Goal: Complete application form

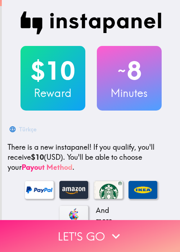
drag, startPoint x: 80, startPoint y: 230, endPoint x: 84, endPoint y: 228, distance: 4.5
click at [80, 230] on button "Let's go" at bounding box center [90, 236] width 180 height 32
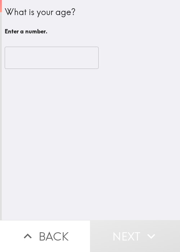
drag, startPoint x: 82, startPoint y: 153, endPoint x: 76, endPoint y: 134, distance: 19.5
click at [82, 150] on div "What is your age? Enter a number. ​" at bounding box center [91, 110] width 178 height 220
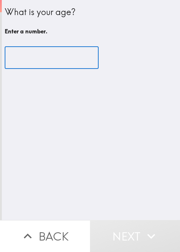
click at [52, 61] on input "number" at bounding box center [52, 58] width 94 height 22
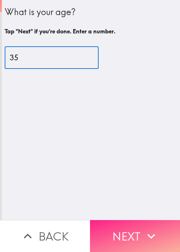
type input "35"
click at [132, 232] on button "Next" at bounding box center [135, 236] width 90 height 32
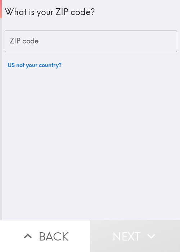
click at [47, 41] on input "ZIP code" at bounding box center [91, 41] width 172 height 22
paste input "79936"
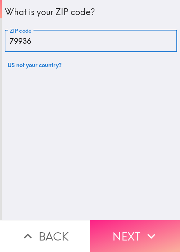
type input "79936"
click at [142, 220] on button "Next" at bounding box center [135, 236] width 90 height 32
